Goal: Task Accomplishment & Management: Manage account settings

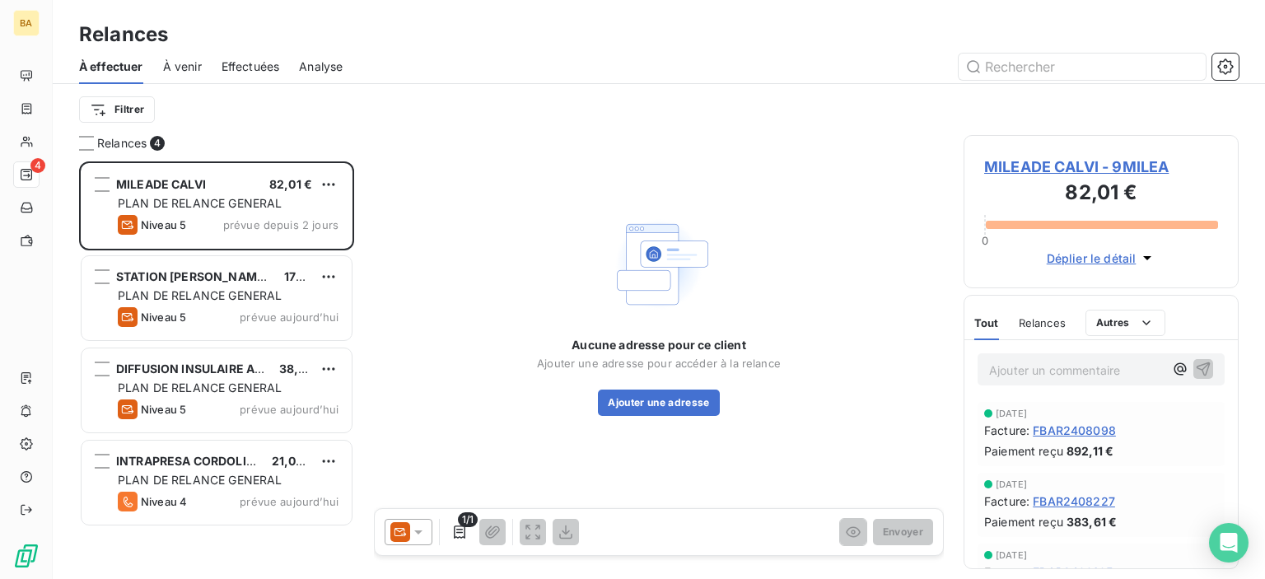
scroll to position [405, 262]
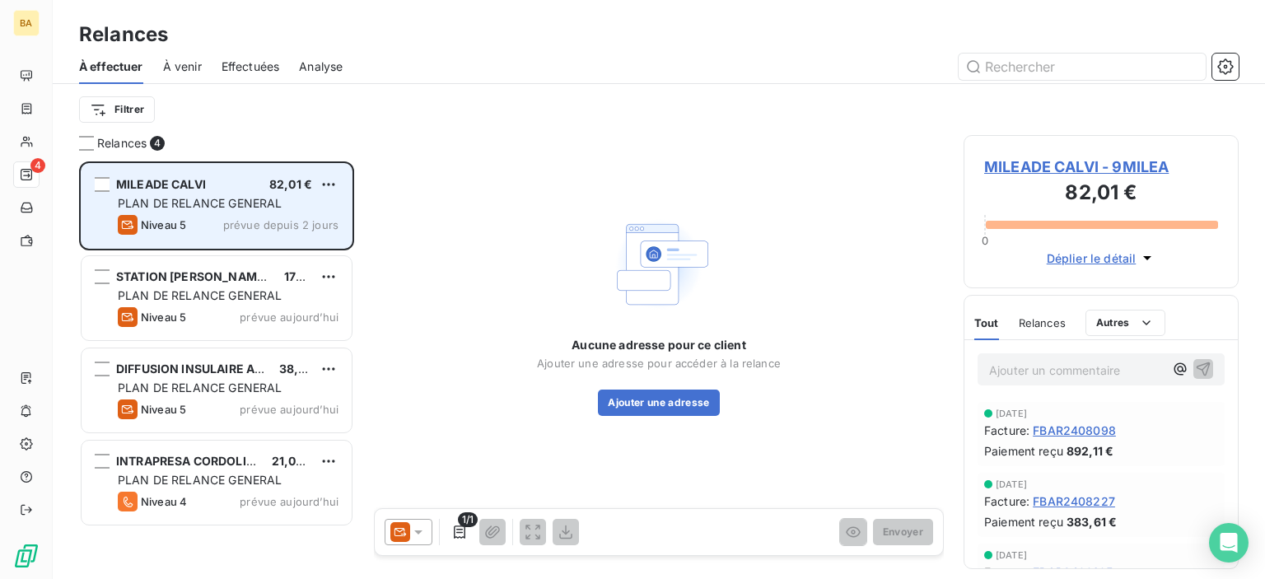
click at [260, 210] on div "PLAN DE RELANCE GENERAL" at bounding box center [228, 203] width 221 height 16
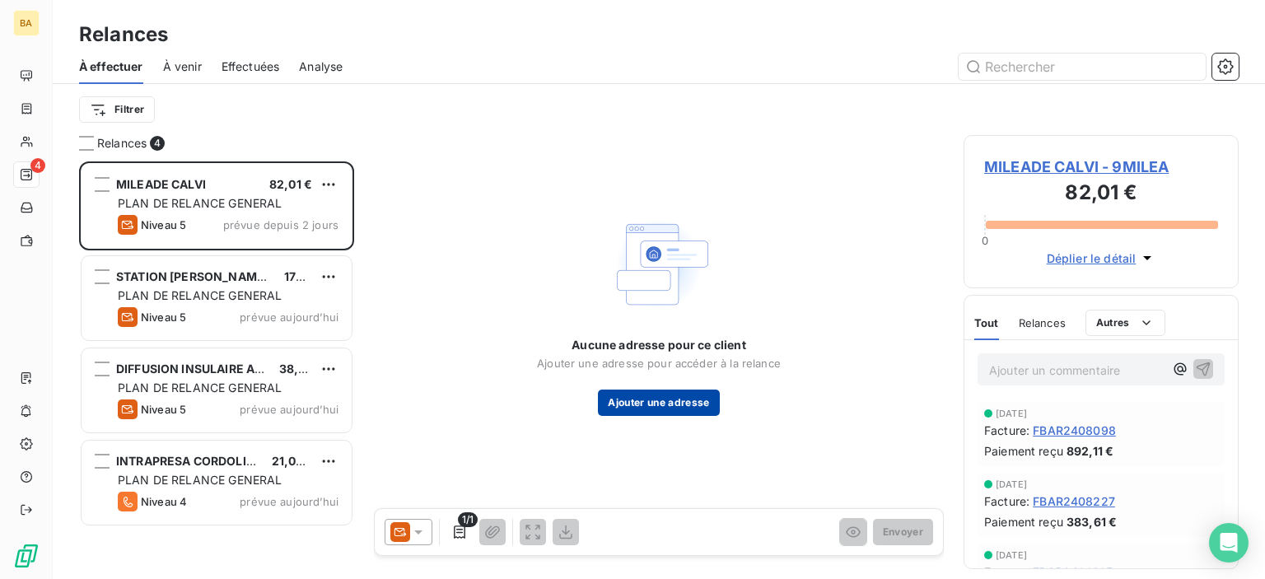
click at [680, 402] on button "Ajouter une adresse" at bounding box center [658, 402] width 121 height 26
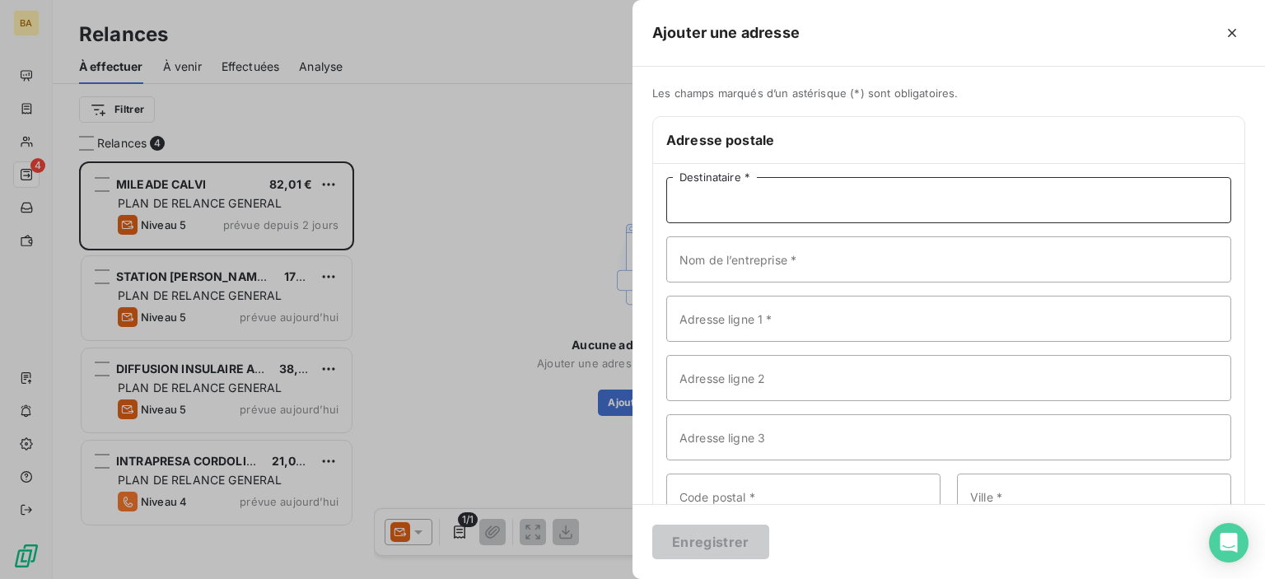
click at [722, 201] on input "Destinataire *" at bounding box center [948, 200] width 565 height 46
type input "MILEADE CALVI"
click at [721, 273] on input "Nom de l’entreprise *" at bounding box center [948, 259] width 565 height 46
drag, startPoint x: 783, startPoint y: 199, endPoint x: 668, endPoint y: 210, distance: 114.9
click at [668, 210] on input "MILEADE CALVI" at bounding box center [948, 200] width 565 height 46
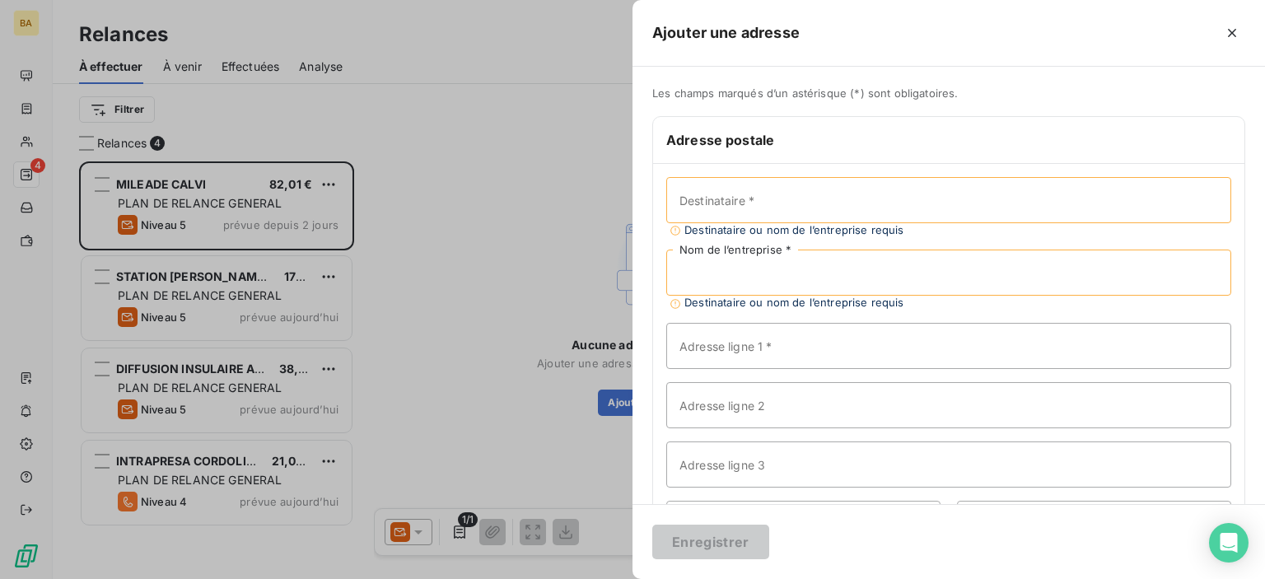
click at [700, 273] on input "Nom de l’entreprise *" at bounding box center [948, 272] width 565 height 46
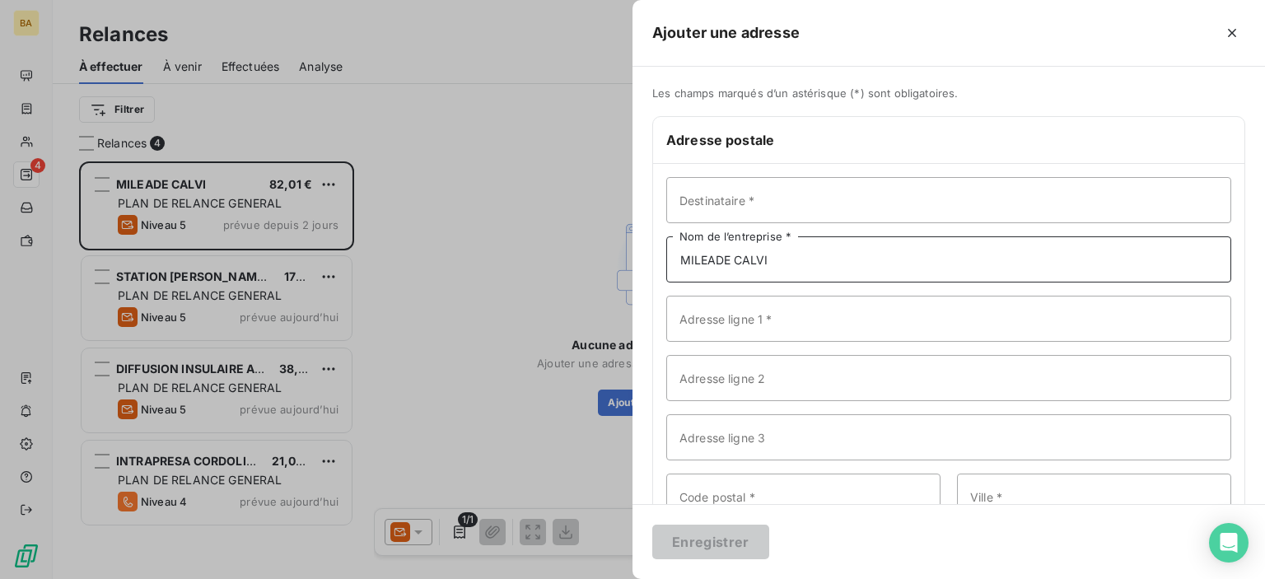
type input "MILEADE CALVI"
click at [743, 311] on input "Adresse ligne 1 *" at bounding box center [948, 319] width 565 height 46
type input "AVENUE [PERSON_NAME]"
click at [678, 500] on input "Code postal *" at bounding box center [803, 496] width 274 height 46
type input "20260"
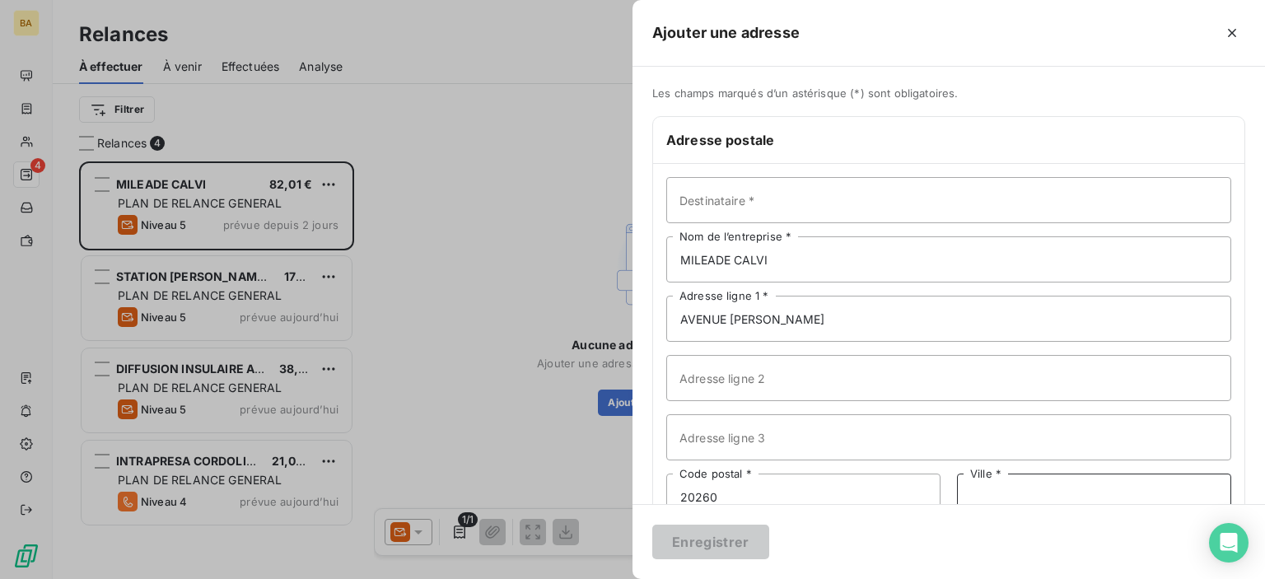
click at [977, 480] on input "Ville *" at bounding box center [1094, 496] width 274 height 46
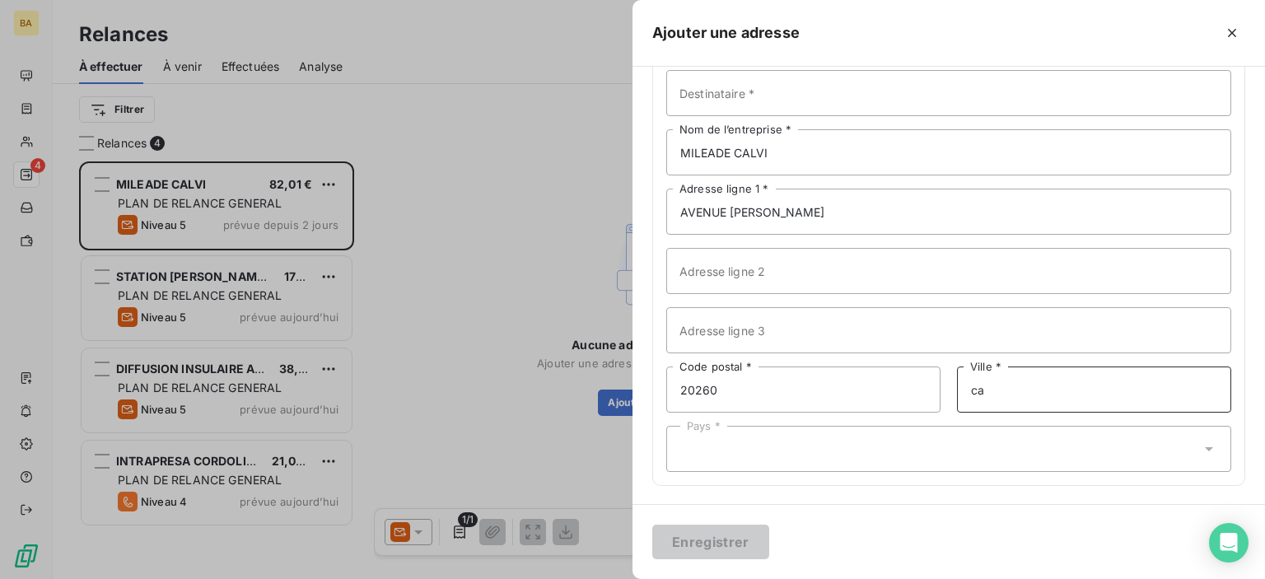
type input "c"
type input "CALVI"
click at [730, 421] on div "Destinataire * MILEADE CALVI Nom de l’entreprise * [GEOGRAPHIC_DATA][PERSON_NAM…" at bounding box center [948, 271] width 591 height 428
click at [704, 446] on div "Pays *" at bounding box center [948, 449] width 565 height 46
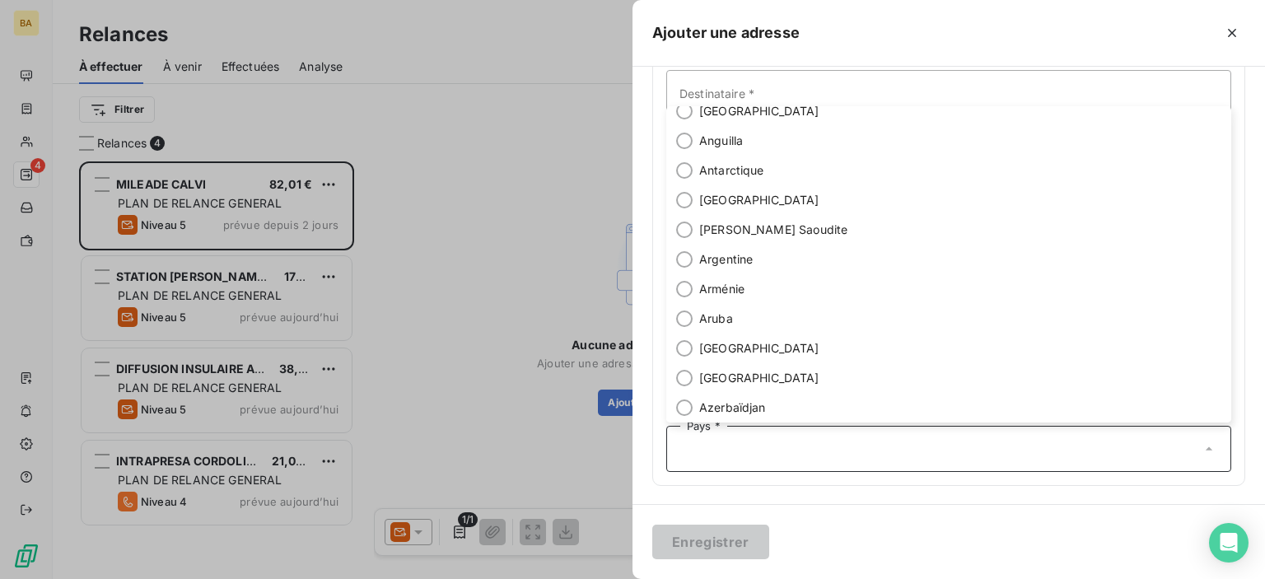
scroll to position [0, 0]
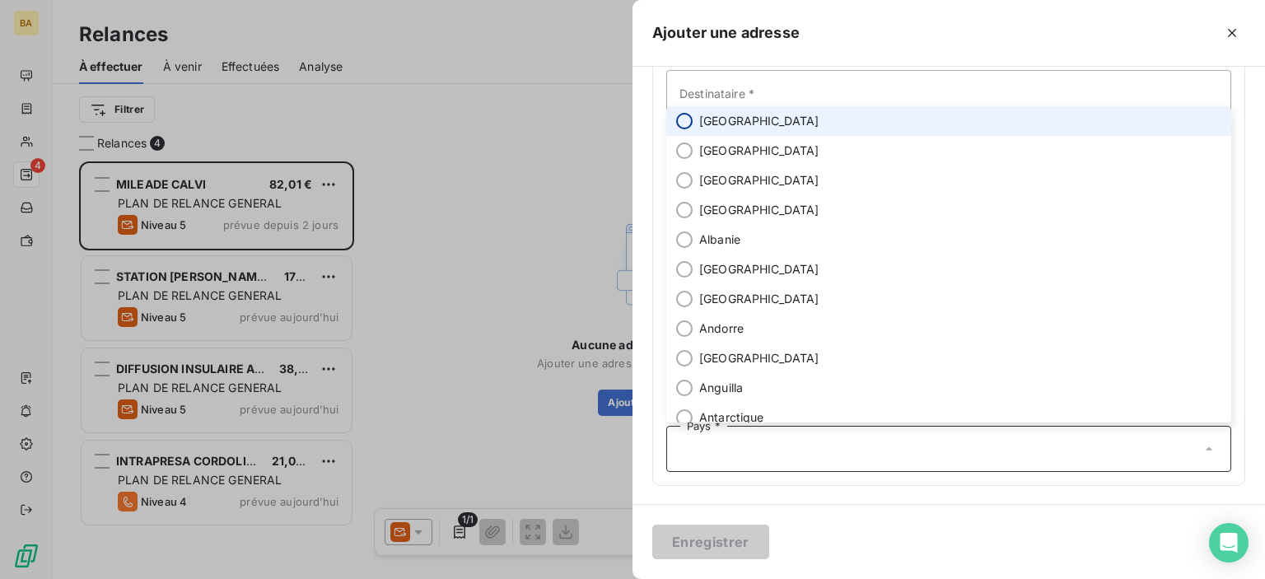
click at [686, 123] on input "radio" at bounding box center [684, 121] width 16 height 16
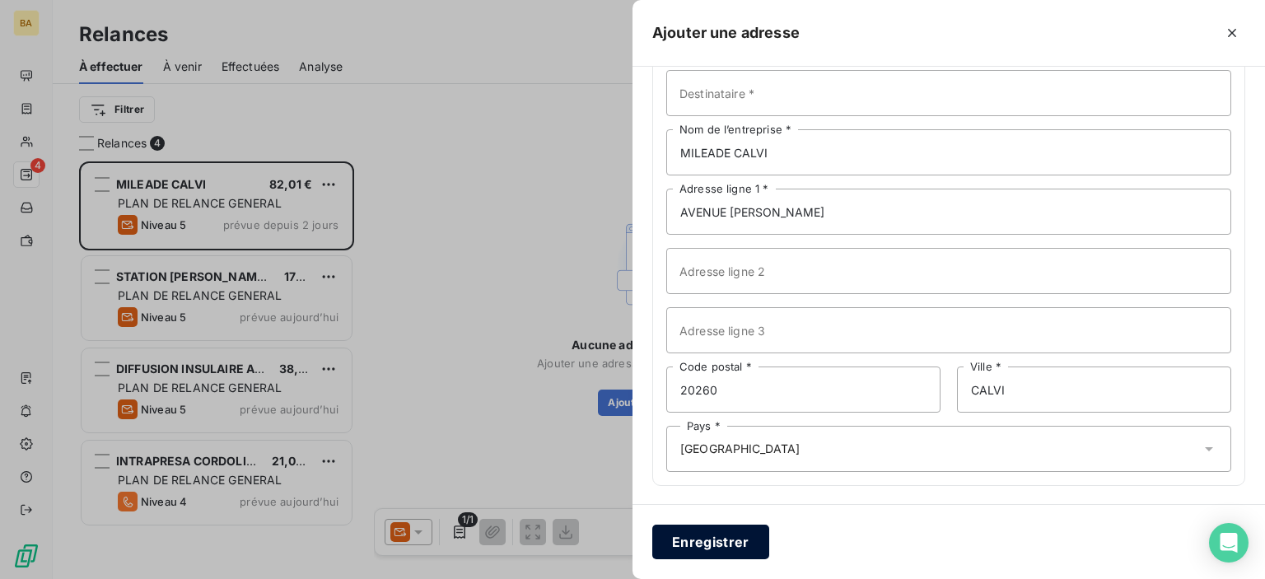
click at [701, 538] on button "Enregistrer" at bounding box center [710, 541] width 117 height 35
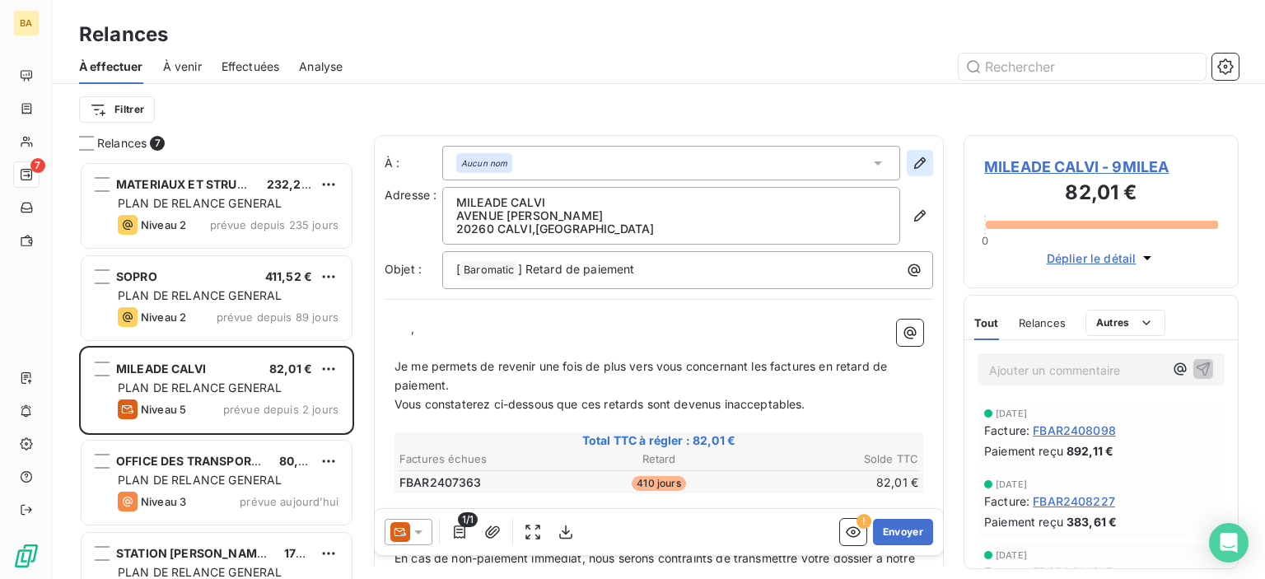
click at [911, 161] on icon "button" at bounding box center [919, 163] width 16 height 16
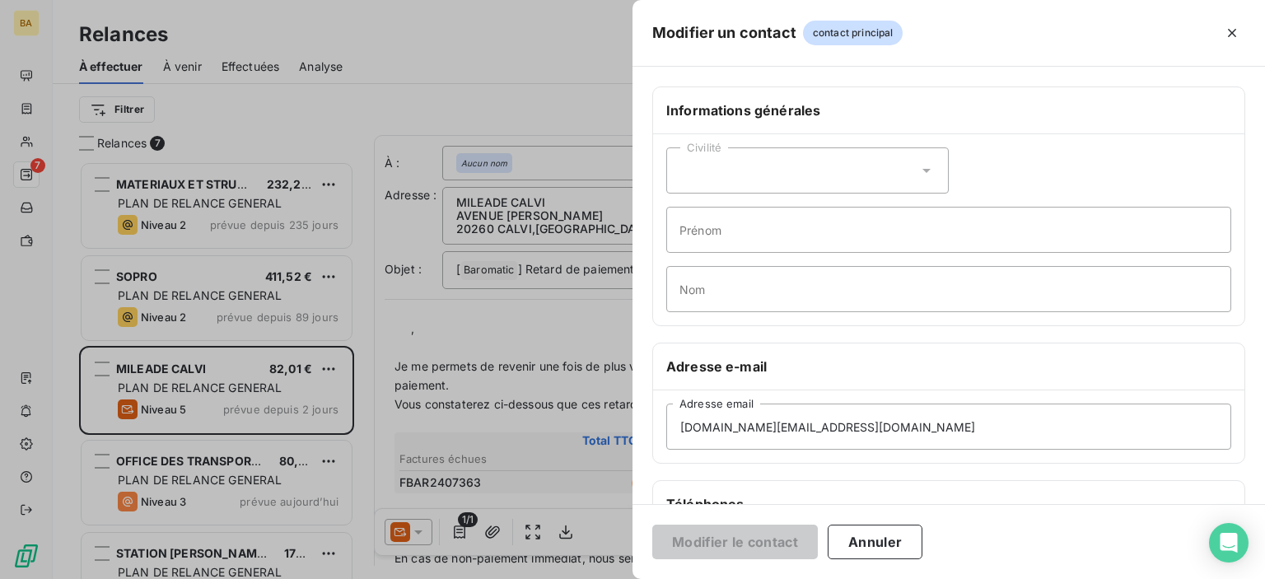
scroll to position [165, 0]
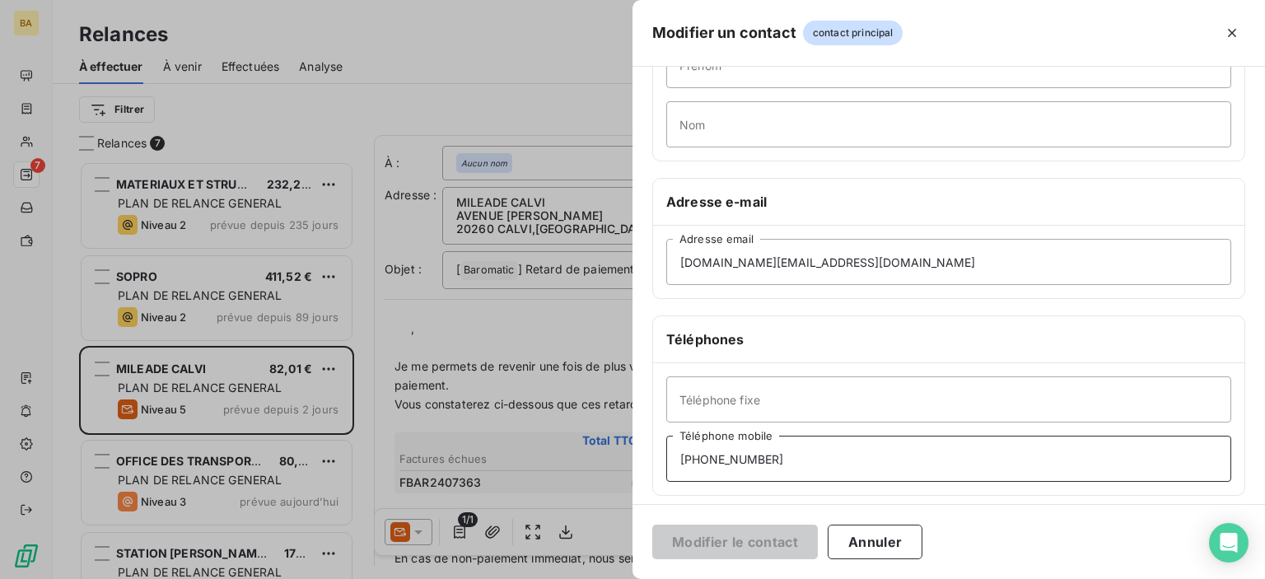
click at [777, 455] on input "[PHONE_NUMBER]" at bounding box center [948, 459] width 565 height 46
type input "06 07 07 79 54"
click at [721, 547] on button "Modifier le contact" at bounding box center [734, 541] width 165 height 35
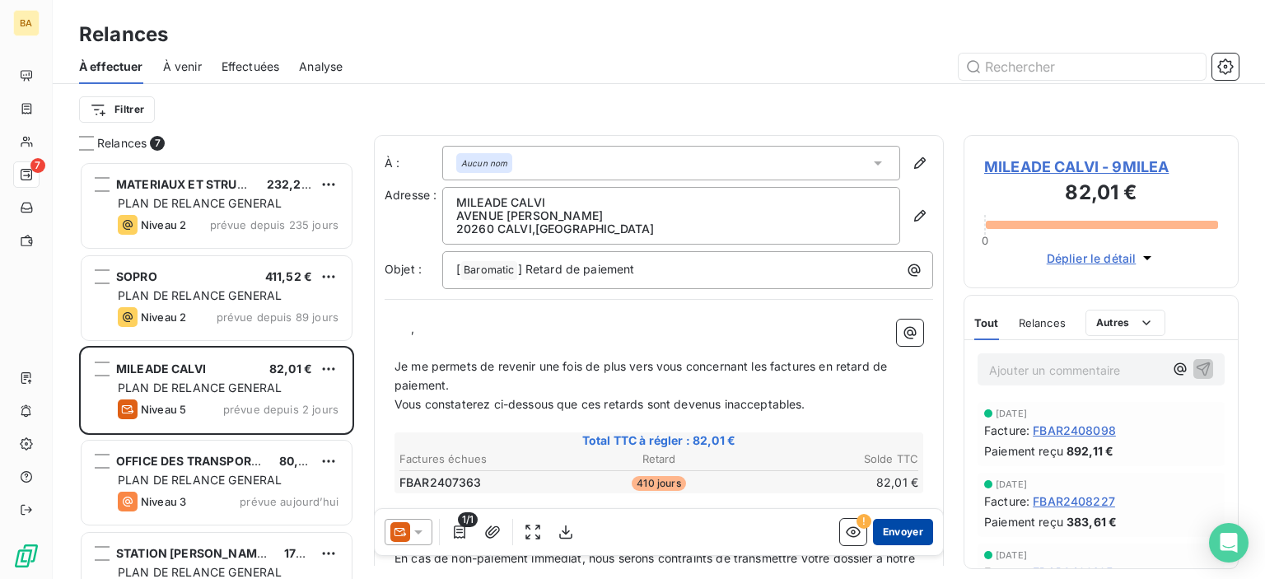
click at [892, 531] on button "Envoyer" at bounding box center [903, 532] width 60 height 26
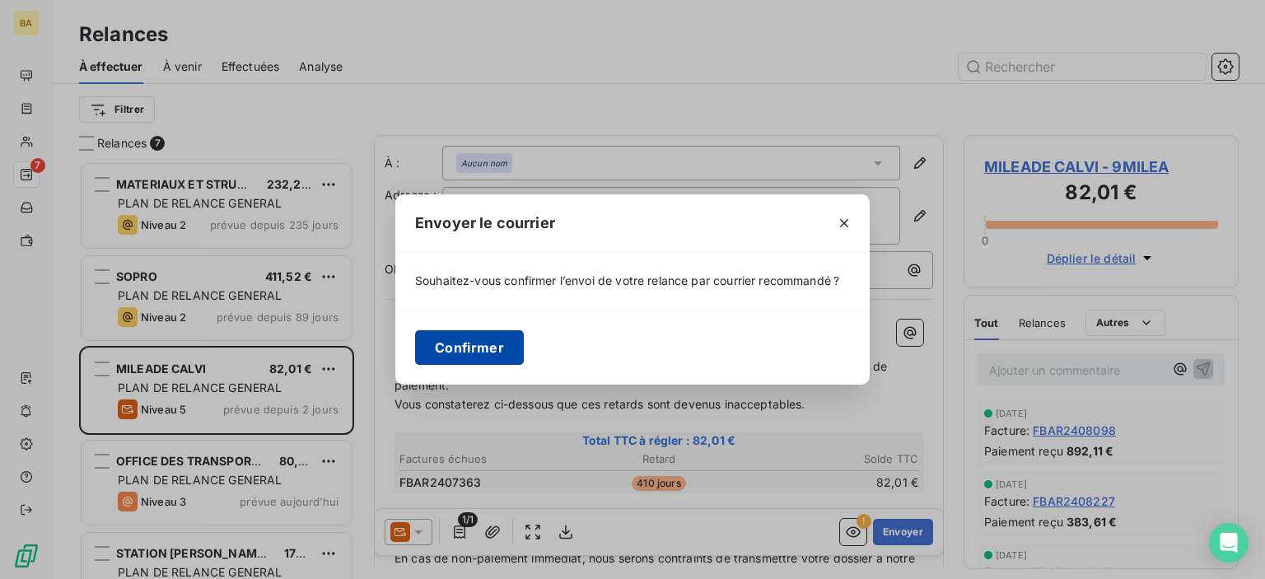
click at [450, 347] on button "Confirmer" at bounding box center [469, 347] width 109 height 35
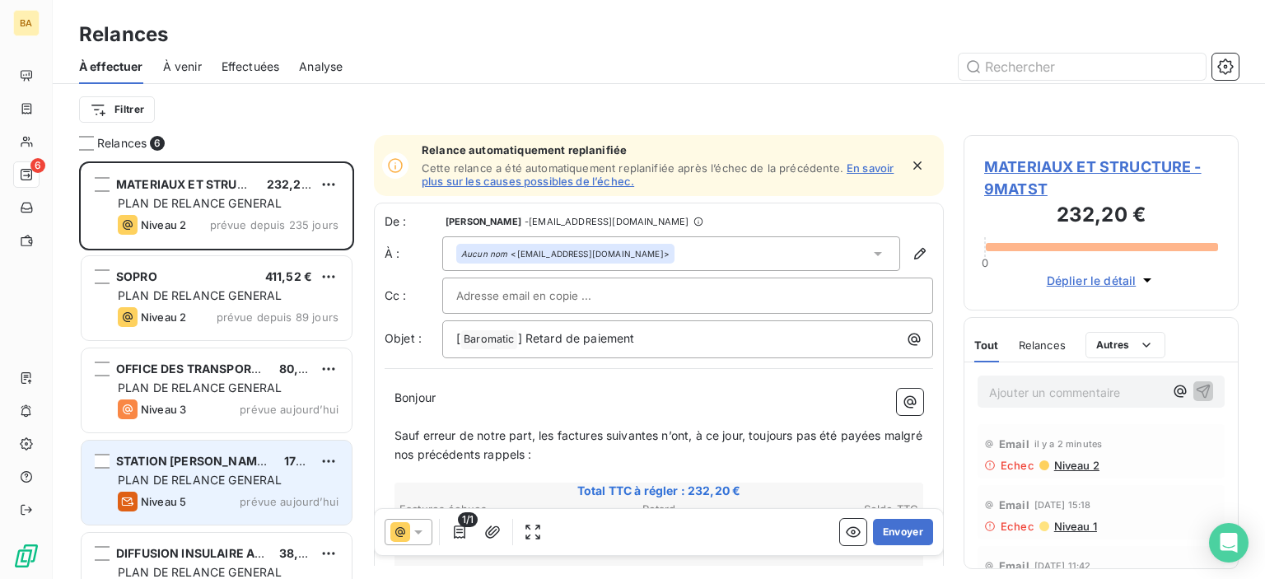
click at [165, 473] on span "PLAN DE RELANCE GENERAL" at bounding box center [200, 480] width 164 height 14
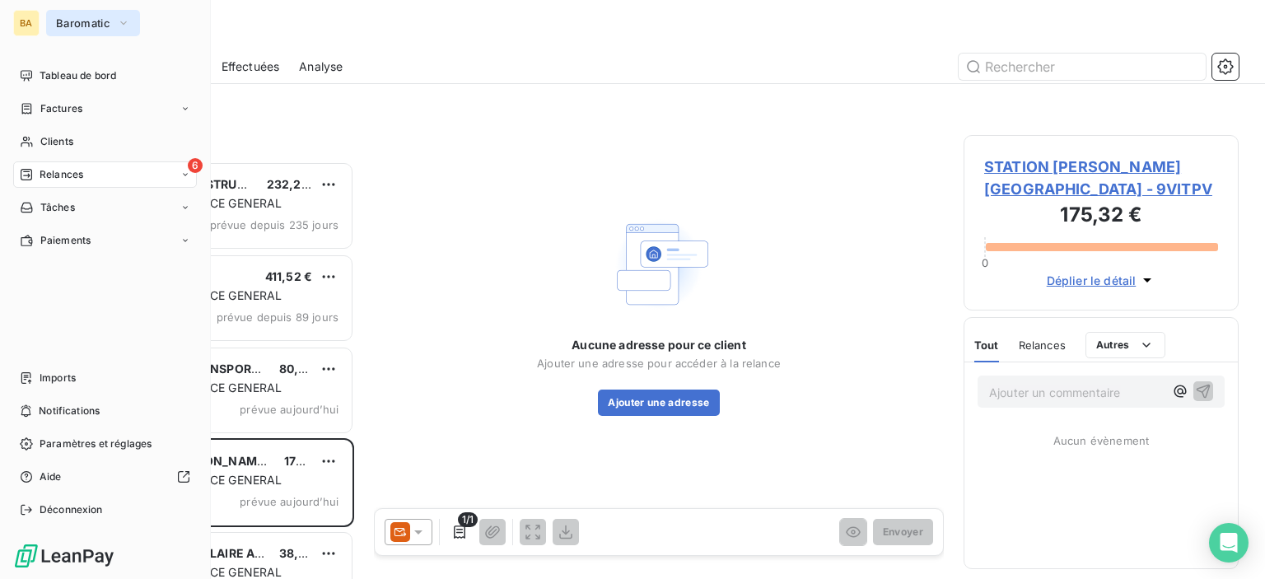
click at [86, 21] on span "Baromatic" at bounding box center [83, 22] width 54 height 13
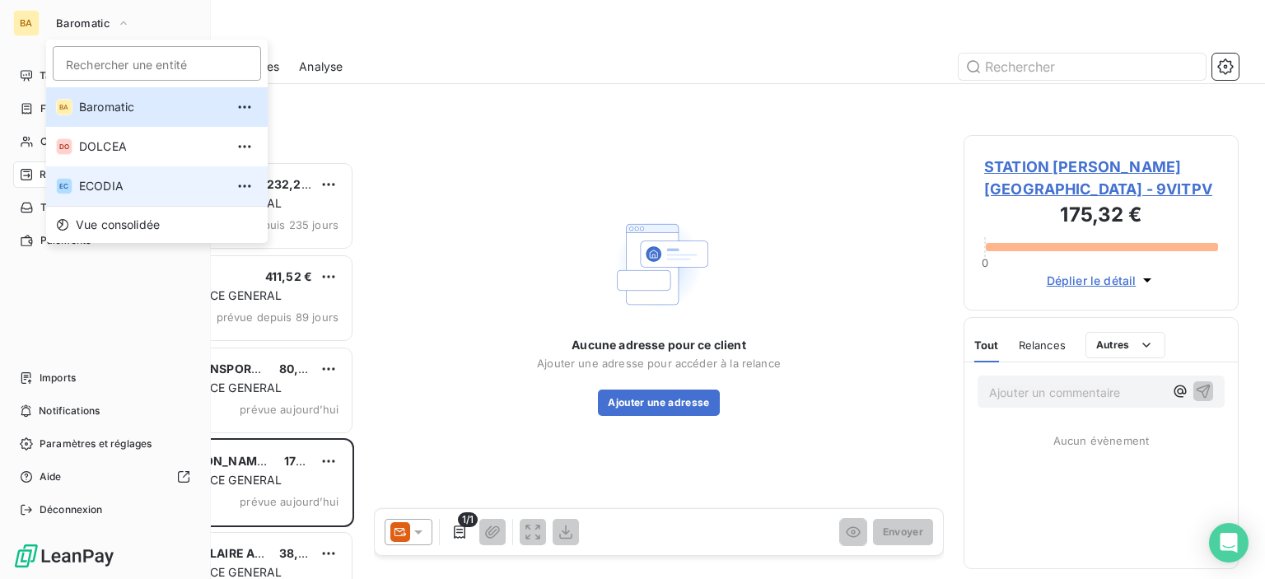
click at [80, 182] on span "ECODIA" at bounding box center [152, 186] width 146 height 16
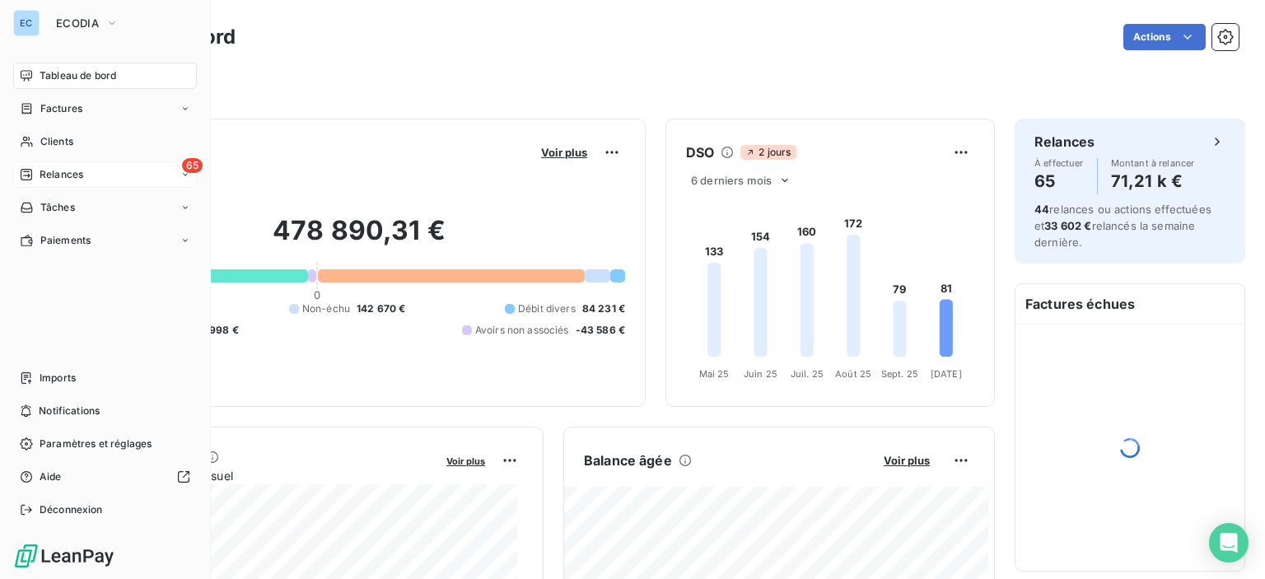
click at [187, 167] on span "65" at bounding box center [192, 165] width 21 height 15
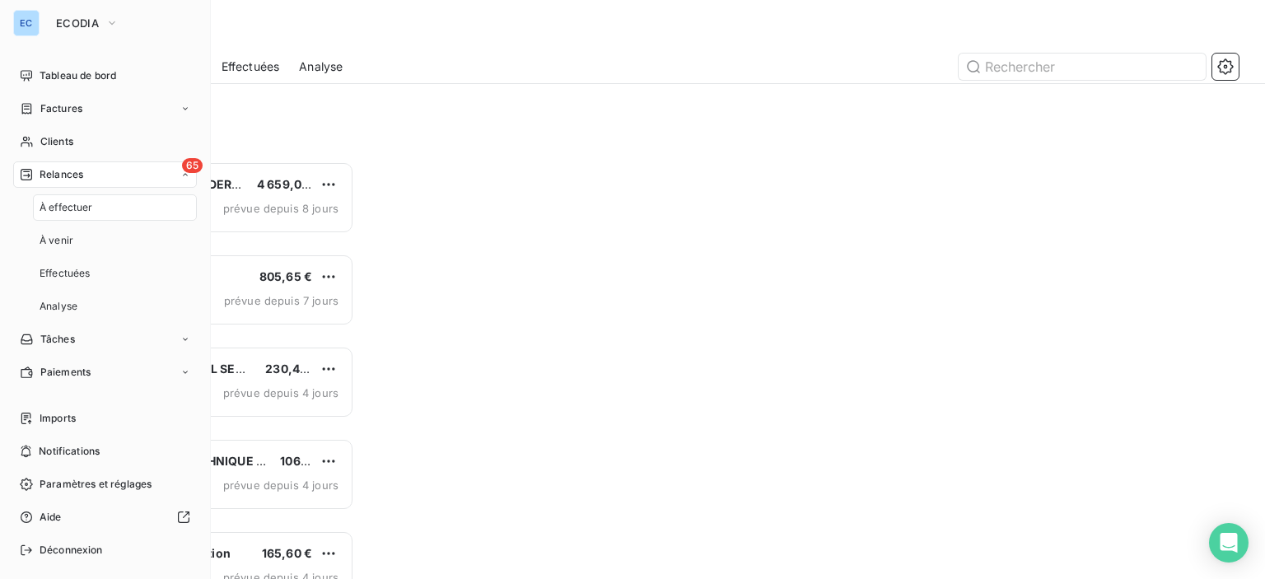
scroll to position [405, 262]
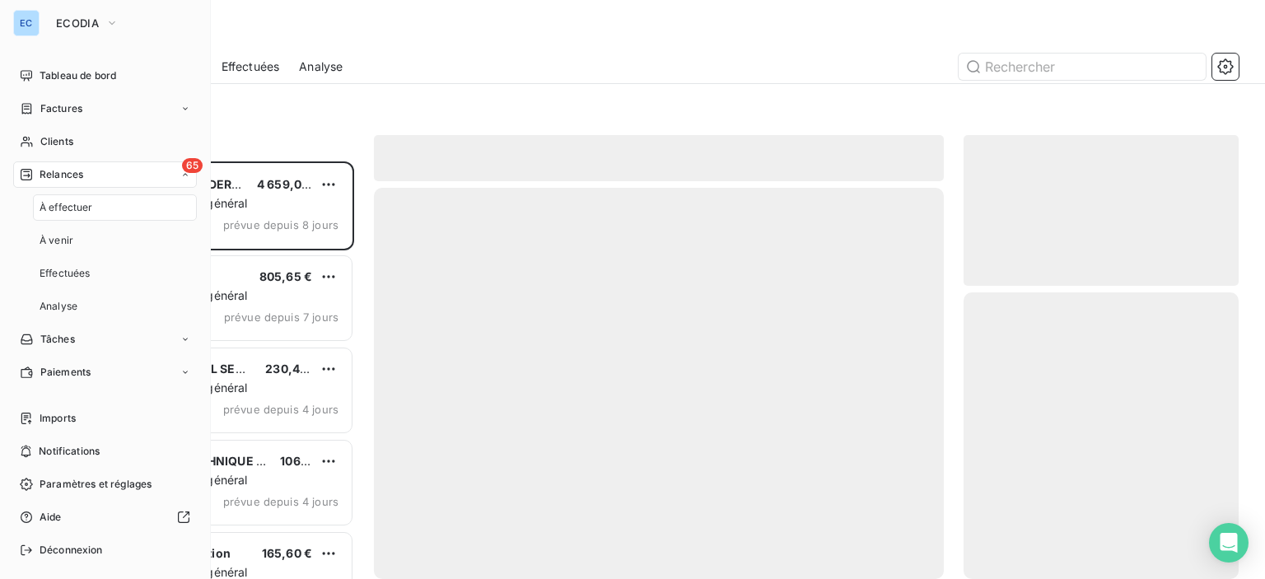
click at [67, 172] on span "Relances" at bounding box center [62, 174] width 44 height 15
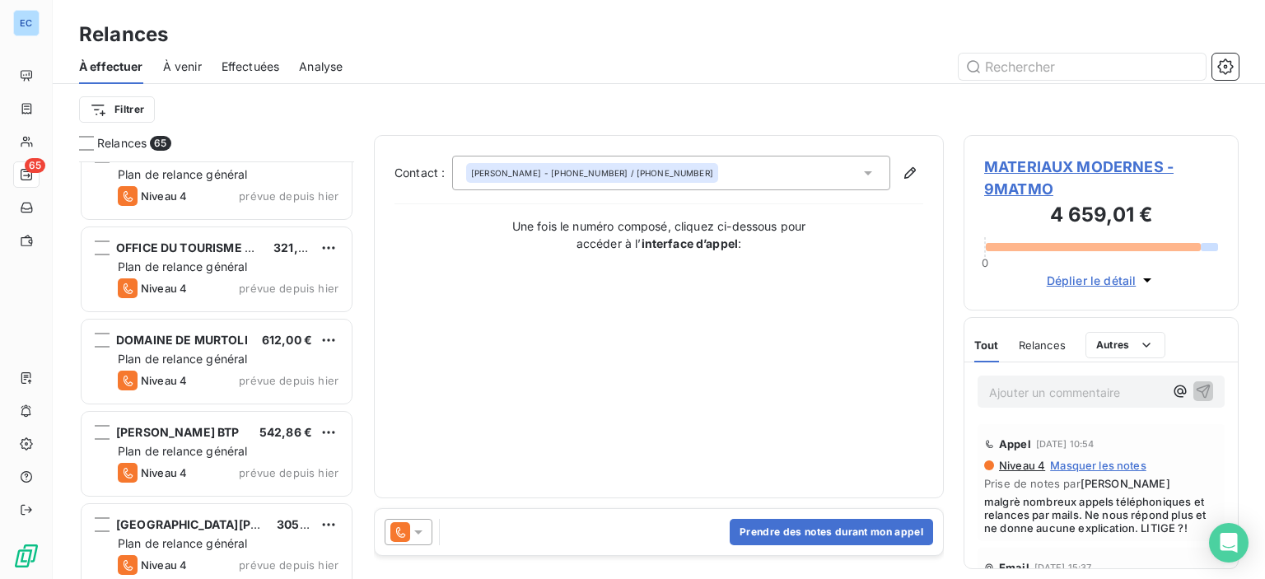
scroll to position [2223, 0]
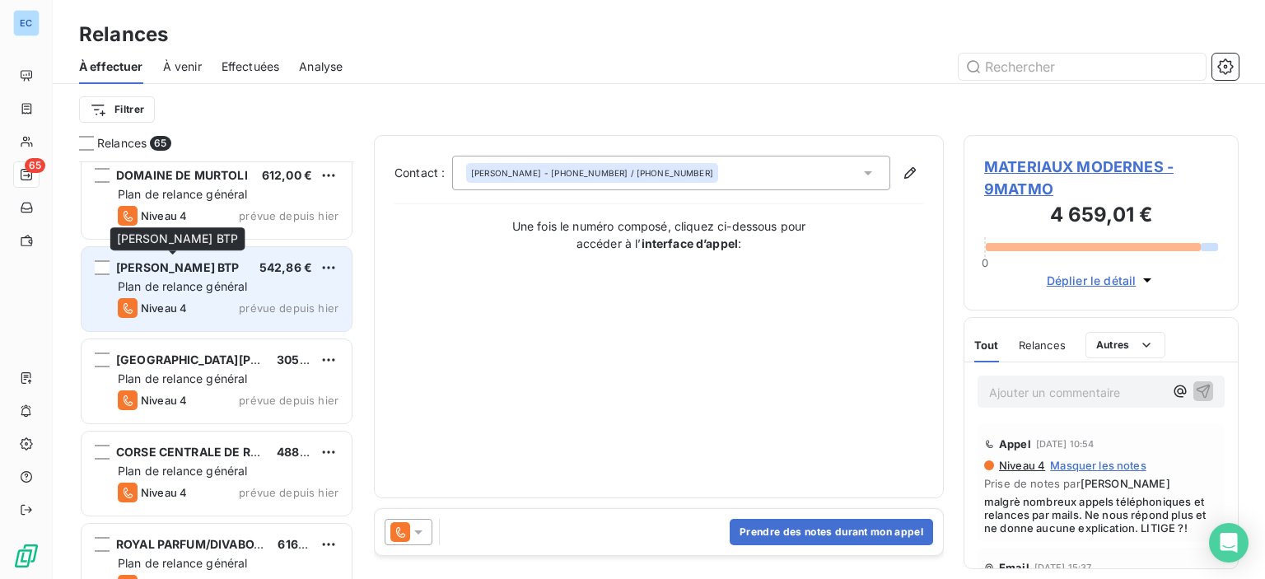
click at [174, 269] on span "[PERSON_NAME] BTP" at bounding box center [177, 267] width 123 height 14
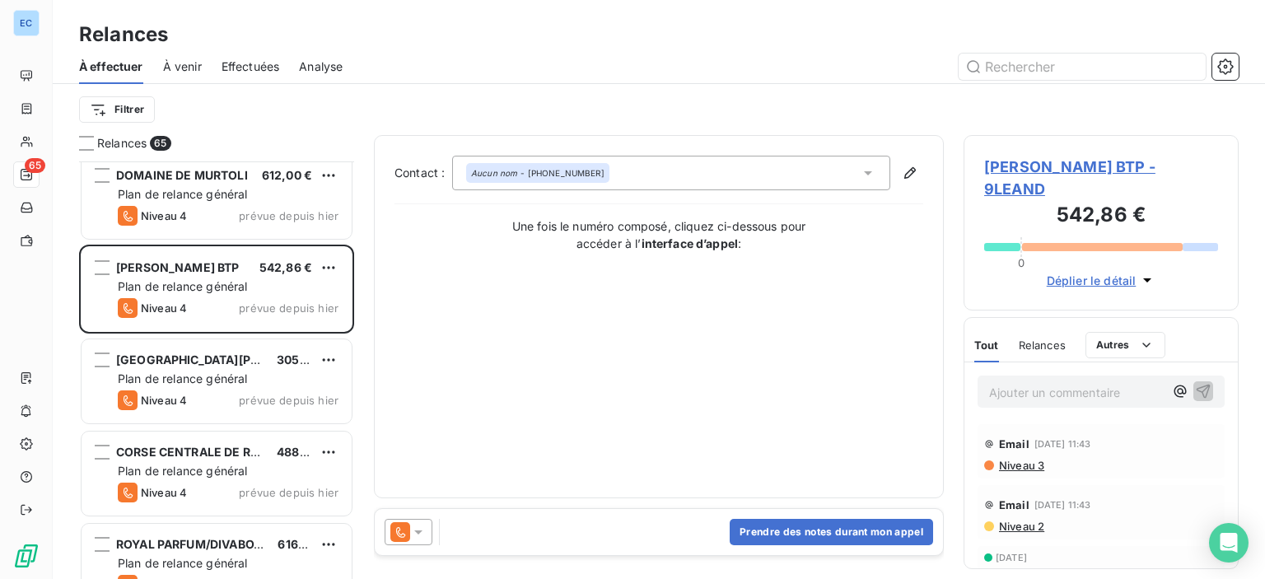
click at [1046, 173] on span "[PERSON_NAME] BTP - 9LEAND" at bounding box center [1101, 178] width 234 height 44
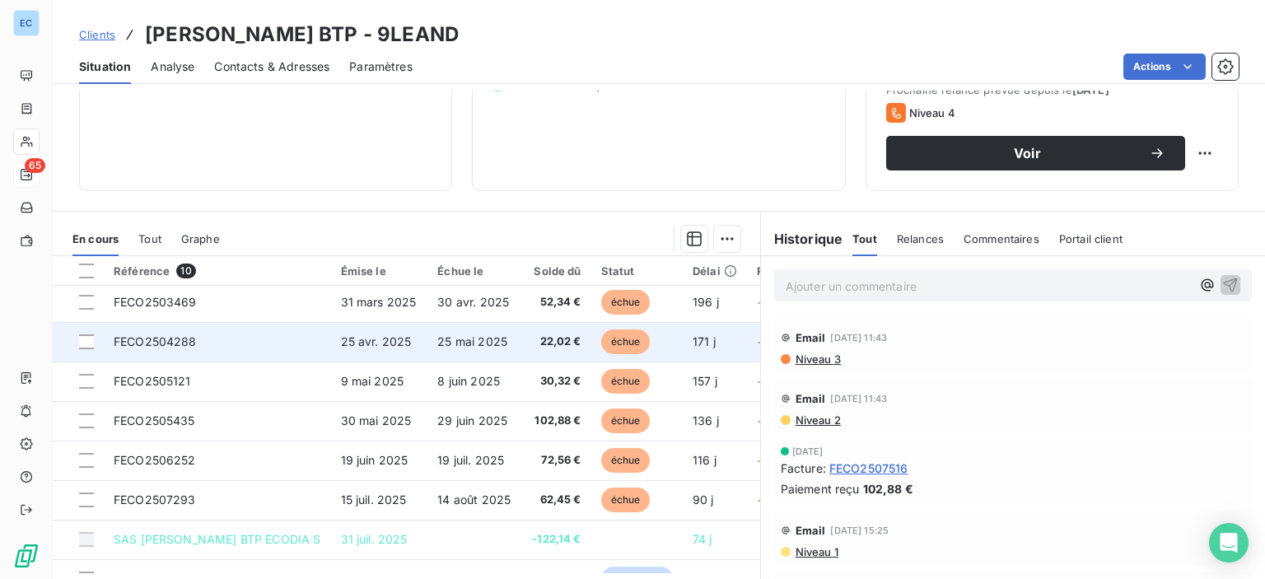
scroll to position [114, 0]
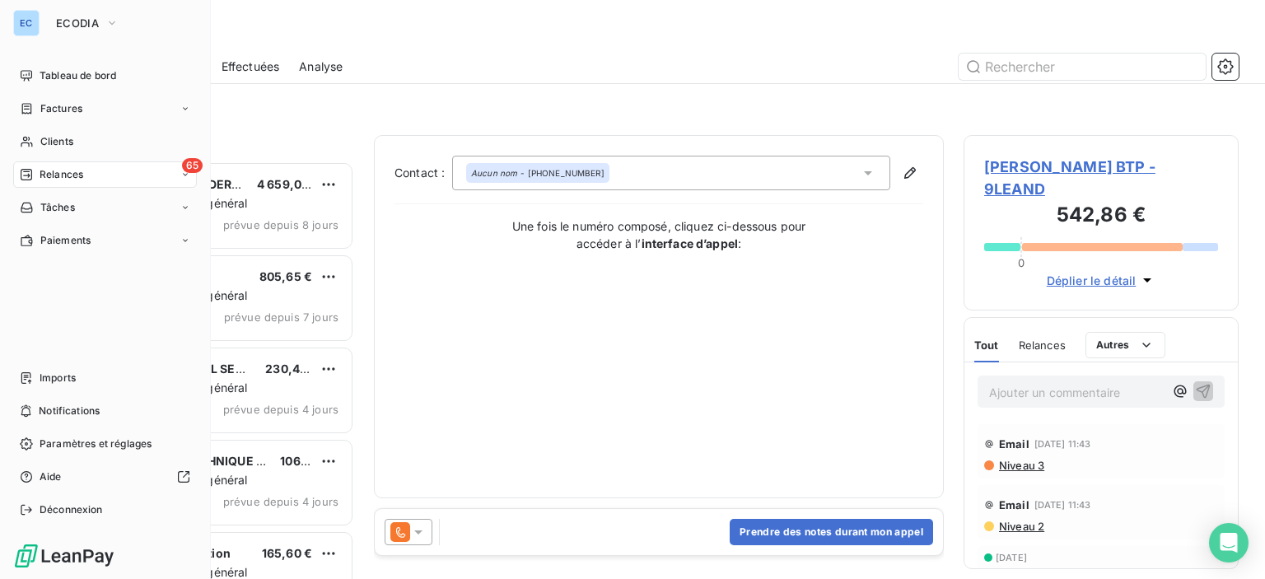
scroll to position [405, 262]
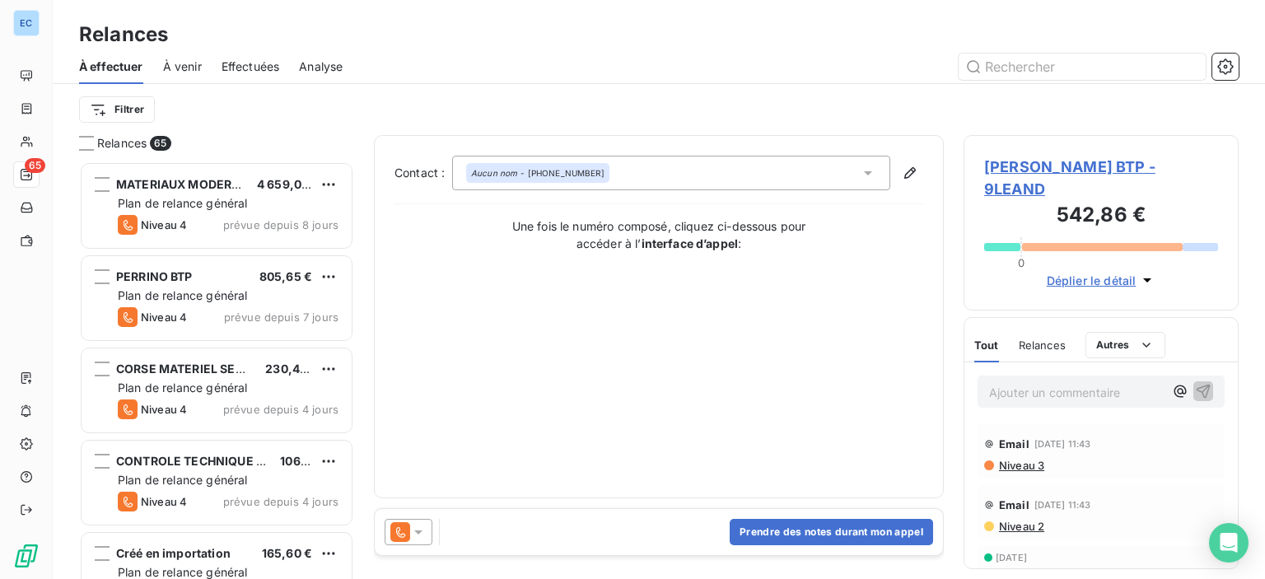
click at [1006, 164] on span "[PERSON_NAME] BTP - 9LEAND" at bounding box center [1101, 178] width 234 height 44
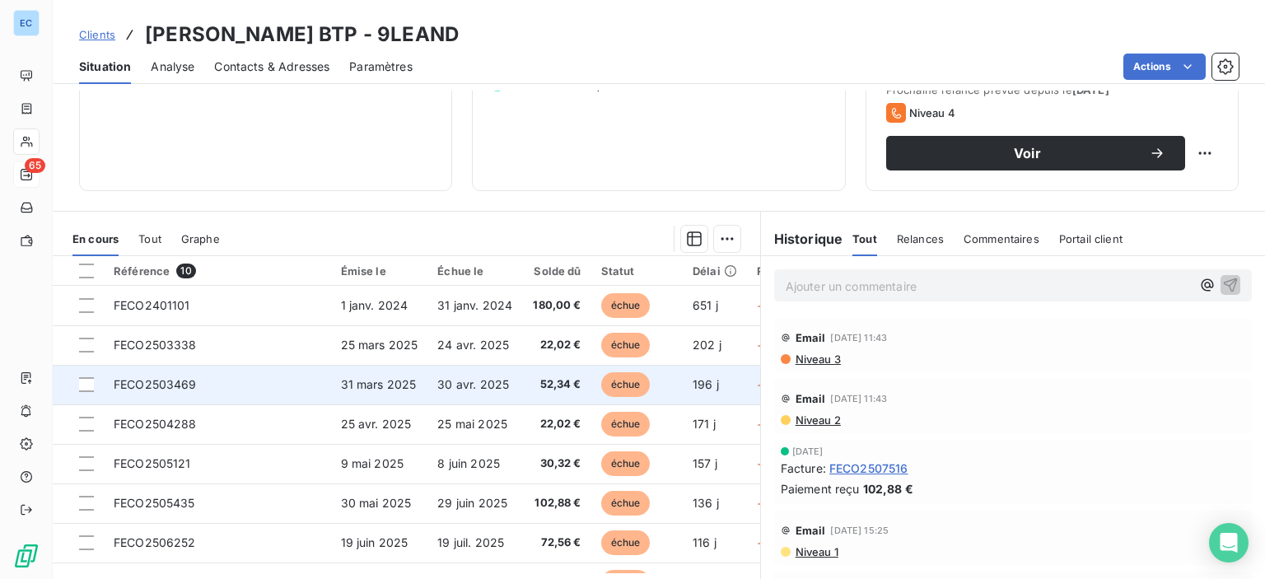
scroll to position [114, 0]
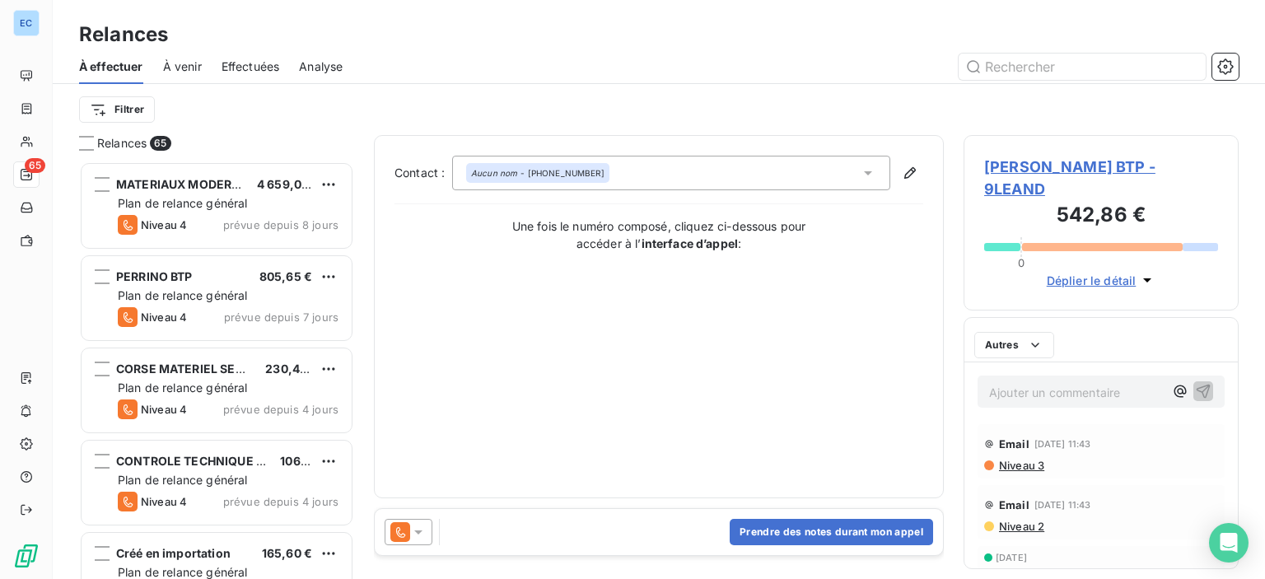
scroll to position [405, 262]
click at [536, 180] on div "Aucun nom - [PHONE_NUMBER]" at bounding box center [537, 173] width 143 height 20
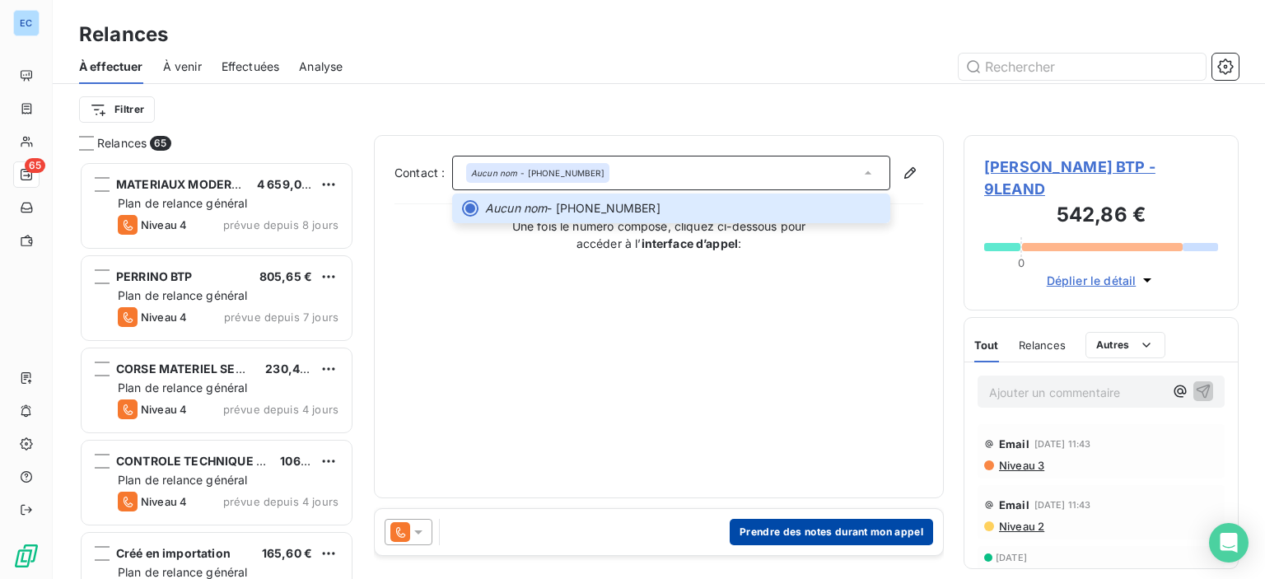
click at [757, 533] on button "Prendre des notes durant mon appel" at bounding box center [830, 532] width 203 height 26
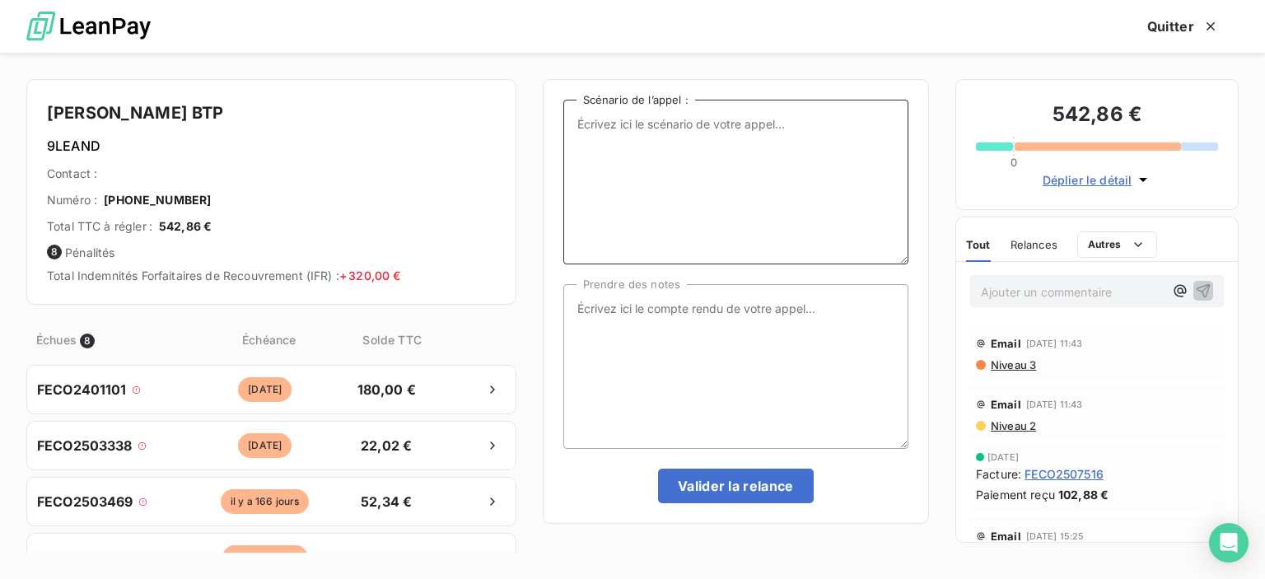
click at [589, 123] on textarea "Scénario de l’appel :" at bounding box center [735, 182] width 345 height 165
type textarea "P"
type textarea "plusieurs factures impayées"
click at [603, 318] on textarea "Prendre des notes" at bounding box center [735, 366] width 345 height 165
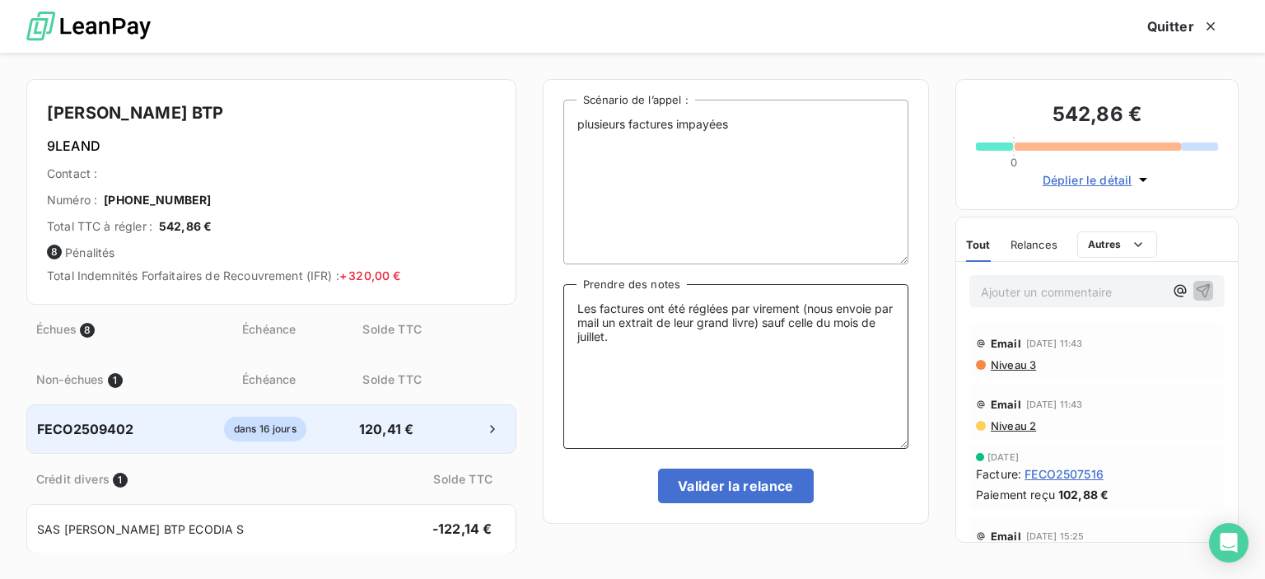
scroll to position [370, 0]
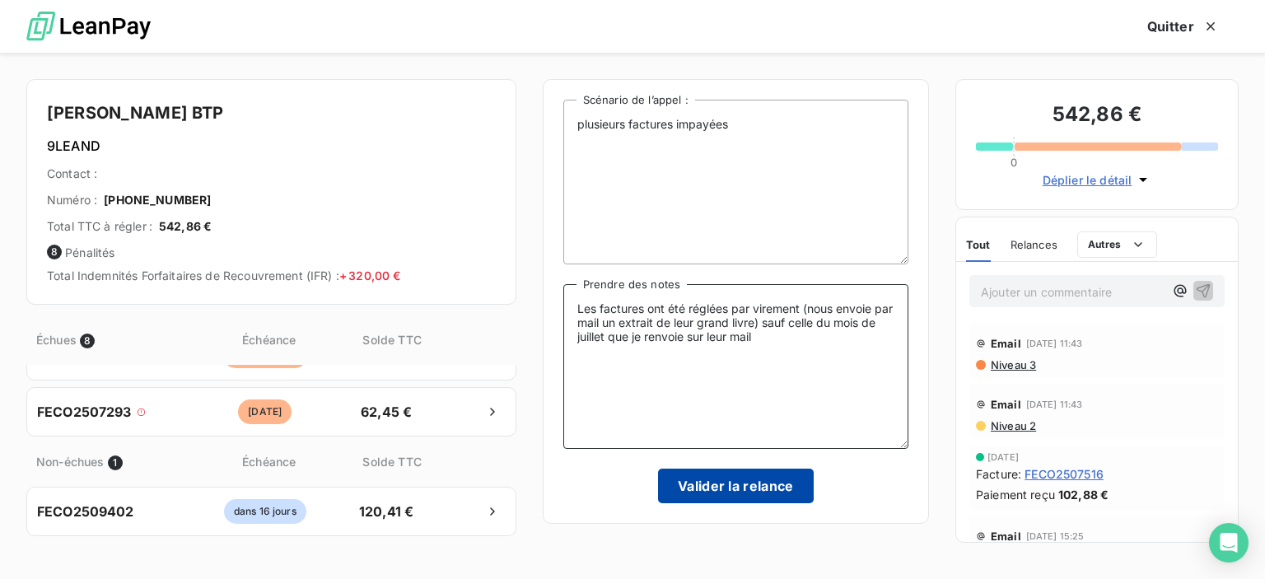
type textarea "Les factures ont été réglées par virement (nous envoie par mail un extrait de l…"
click at [734, 484] on button "Valider la relance" at bounding box center [736, 485] width 156 height 35
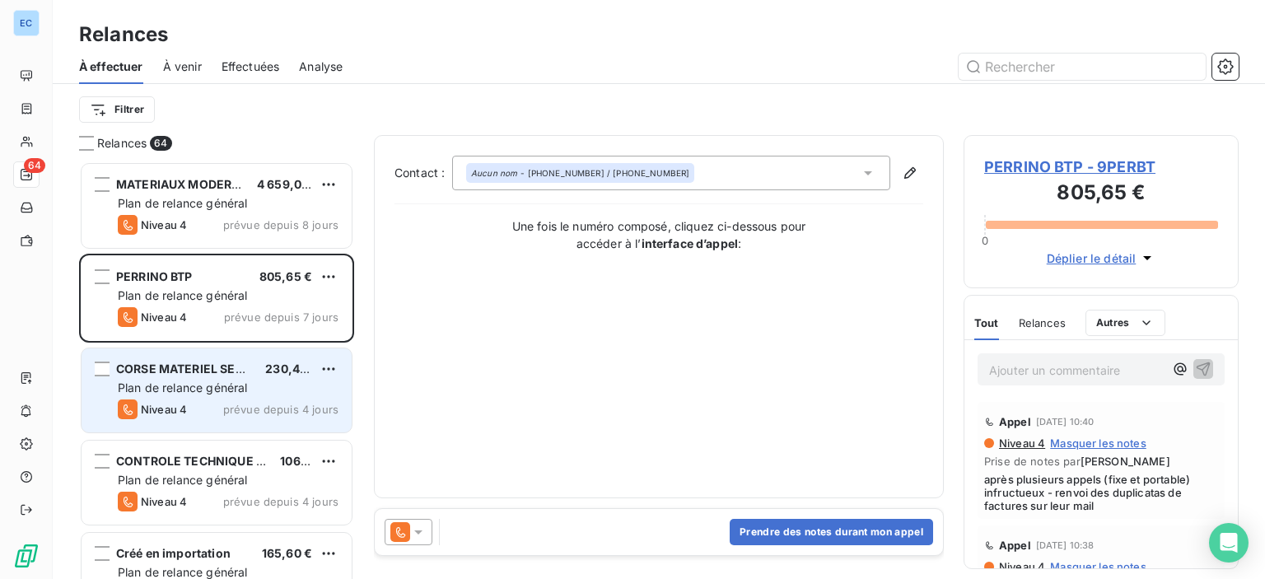
click at [164, 375] on span "CORSE MATERIEL SERVICE" at bounding box center [193, 368] width 154 height 14
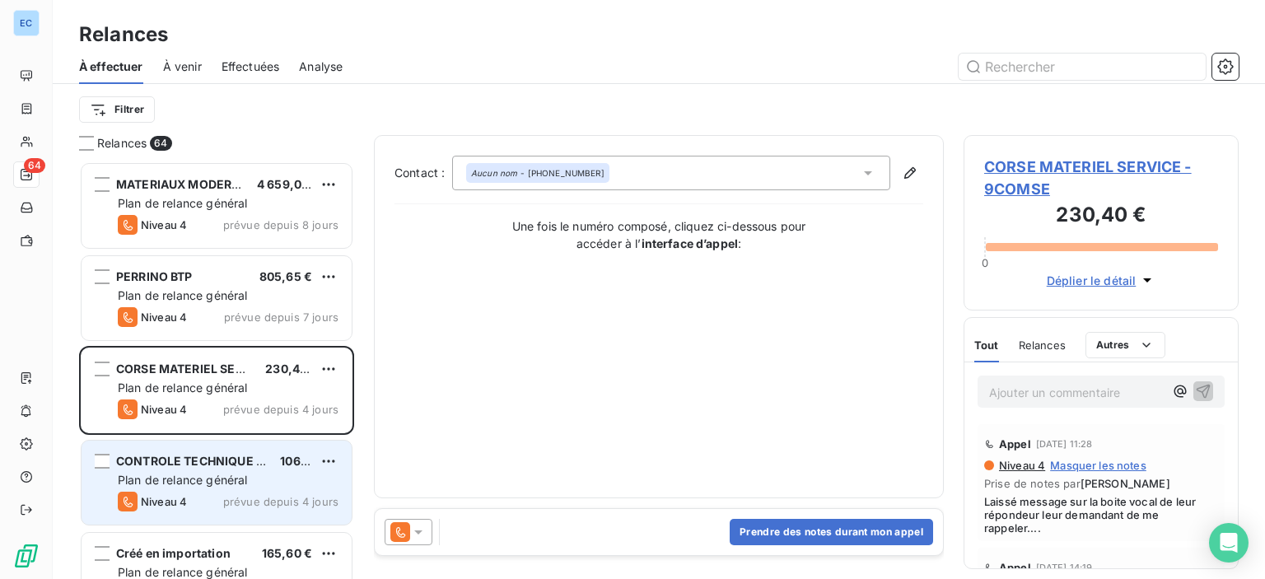
click at [188, 467] on span "CONTROLE TECHNIQUE [PERSON_NAME]" at bounding box center [235, 461] width 239 height 14
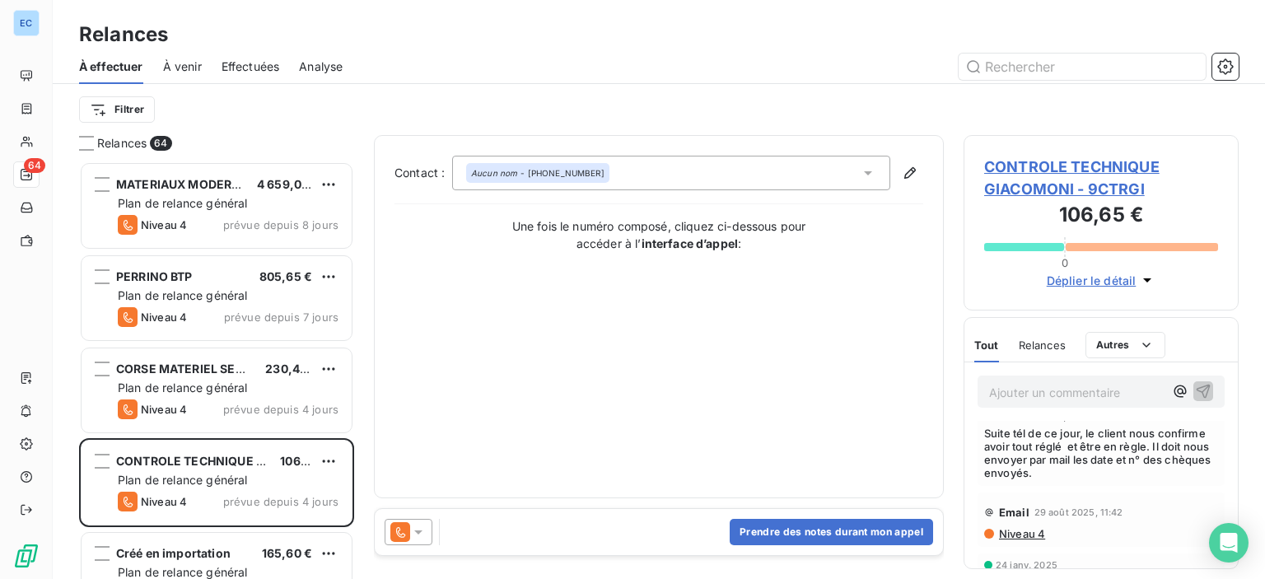
scroll to position [82, 0]
